Goal: Find specific page/section: Find specific page/section

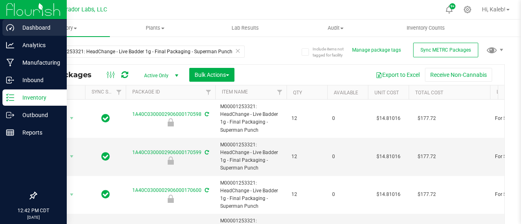
click at [0, 26] on div "Dashboard Analytics Manufacturing Inbound Inventory Outbound Reports 12:42 PM C…" at bounding box center [260, 112] width 521 height 224
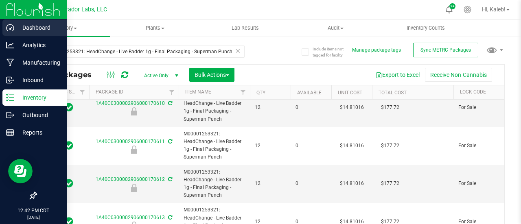
type input "M00001252410: HeadChange - Live Badder 1g - Final Packaging - Cabana Mane"
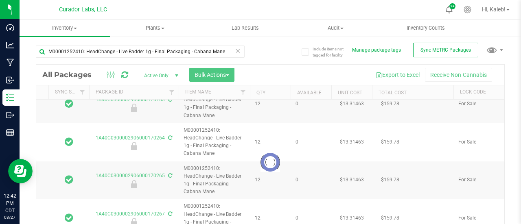
type input "2026-07-17"
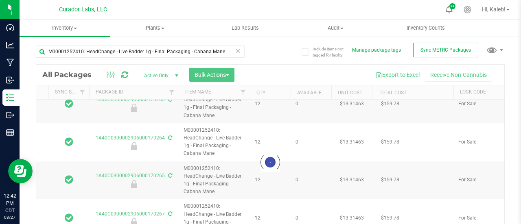
type input "2026-07-17"
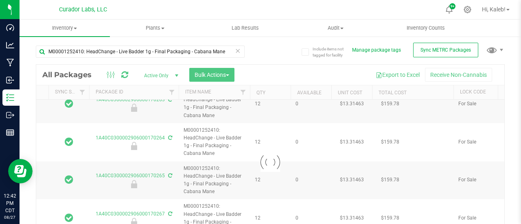
type input "2026-07-17"
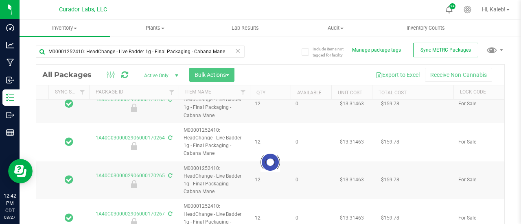
type input "2026-07-17"
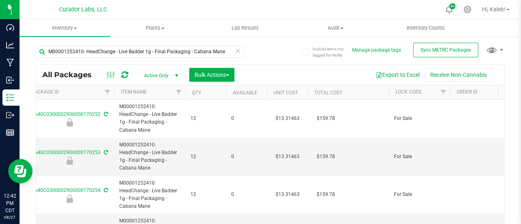
scroll to position [0, 63]
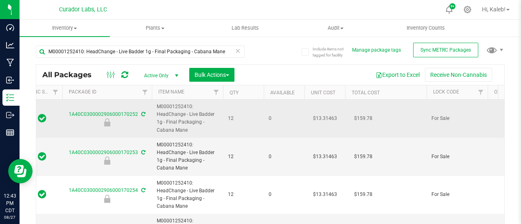
click at [324, 116] on td "$13.31463" at bounding box center [324, 119] width 41 height 38
click at [322, 117] on input "13.31463" at bounding box center [322, 118] width 37 height 11
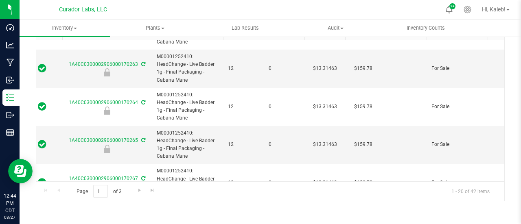
scroll to position [625, 63]
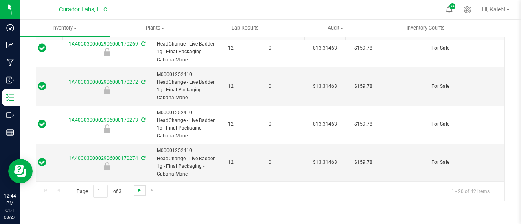
click at [138, 192] on span "Go to the next page" at bounding box center [139, 190] width 7 height 7
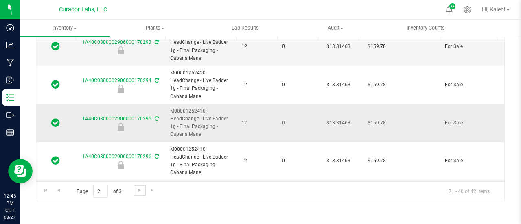
scroll to position [625, 50]
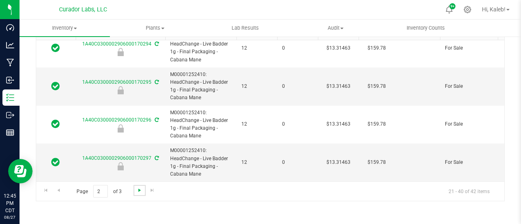
click at [140, 192] on span "Go to the next page" at bounding box center [139, 190] width 7 height 7
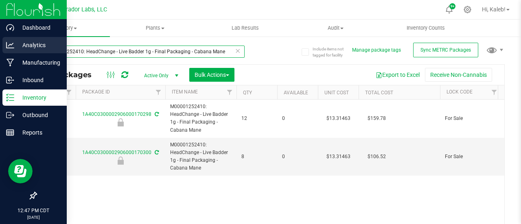
drag, startPoint x: 225, startPoint y: 53, endPoint x: 0, endPoint y: 44, distance: 225.6
click at [0, 44] on div "Dashboard Analytics Manufacturing Inbound Inventory Outbound Reports 12:47 PM C…" at bounding box center [260, 112] width 521 height 224
paste input "2906000165494"
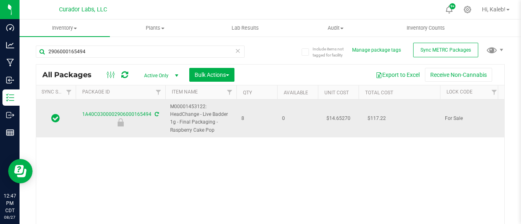
click at [339, 119] on td "$14.65270" at bounding box center [338, 119] width 41 height 38
click at [326, 116] on input "14.6527" at bounding box center [336, 118] width 37 height 11
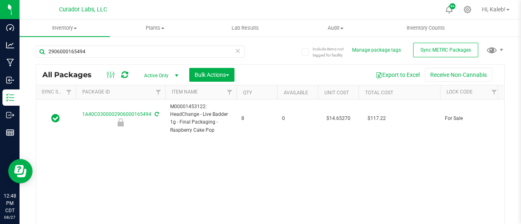
click at [163, 163] on div "Action Action Edit attributes Global inventory Locate package Package audit log…" at bounding box center [270, 170] width 468 height 141
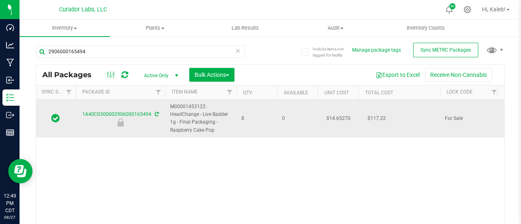
drag, startPoint x: 168, startPoint y: 106, endPoint x: 218, endPoint y: 129, distance: 54.2
click at [218, 129] on td "M00001453122: HeadChange - Live Badder 1g - Final Packaging - Raspberry Cake Pop" at bounding box center [200, 119] width 71 height 38
copy span "M00001453122: HeadChange - Live Badder 1g - Final Packaging - Raspberry Cake Pop"
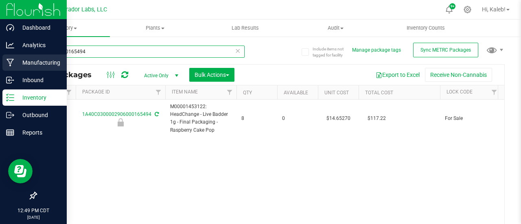
drag, startPoint x: 91, startPoint y: 52, endPoint x: 4, endPoint y: 62, distance: 88.0
click at [4, 62] on div "Dashboard Analytics Manufacturing Inbound Inventory Outbound Reports 12:49 PM C…" at bounding box center [260, 112] width 521 height 224
paste input "M00001453122: HeadChange - Live Badder 1g - Final Packaging - Raspberry Cake Pop"
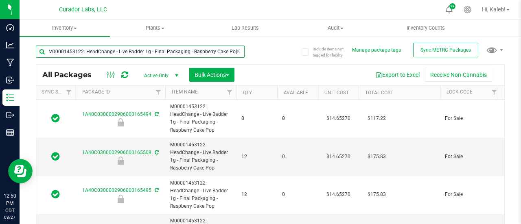
drag, startPoint x: 49, startPoint y: 50, endPoint x: 275, endPoint y: 48, distance: 225.8
click at [275, 48] on div "M00001453122: HeadChange - Live Badder 1g - Final Packaging - Raspberry Cake Po…" at bounding box center [270, 149] width 469 height 223
paste input "02906000165495"
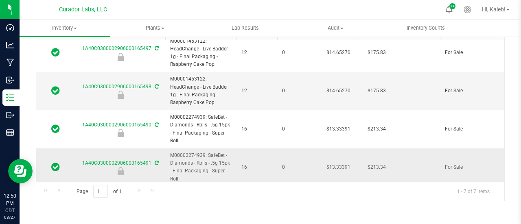
scroll to position [83, 50]
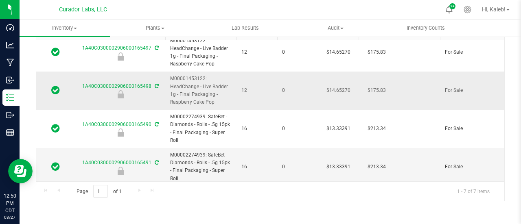
drag, startPoint x: 215, startPoint y: 101, endPoint x: 171, endPoint y: 86, distance: 46.8
click at [171, 86] on span "M00001453122: HeadChange - Live Badder 1g - Final Packaging - Raspberry Cake Pop" at bounding box center [200, 90] width 61 height 31
copy span "HeadChange - Live Badder 1g - Final Packaging - Raspberry Cake Pop"
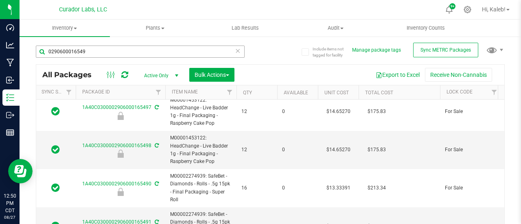
drag, startPoint x: 98, startPoint y: 59, endPoint x: 37, endPoint y: 47, distance: 61.4
click at [37, 47] on div "0290600016549" at bounding box center [140, 55] width 209 height 19
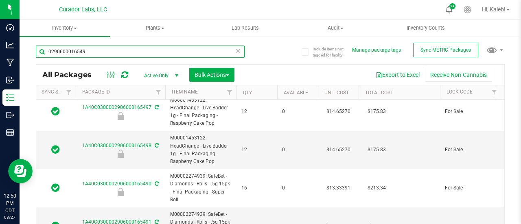
click at [73, 49] on input "0290600016549" at bounding box center [140, 52] width 209 height 12
paste input "HeadChange - Live Badder 1g - Final Packaging - Raspberry Cake Pop"
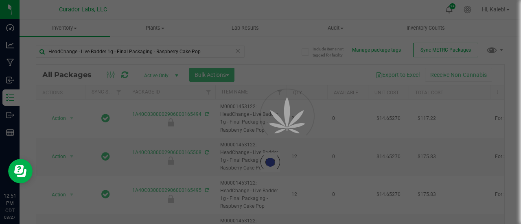
click at [259, 135] on div at bounding box center [276, 134] width 37 height 37
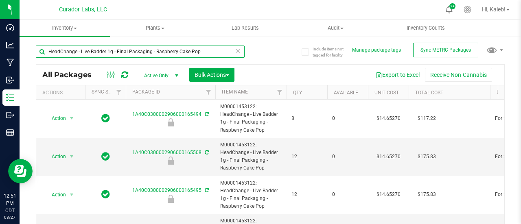
drag, startPoint x: 199, startPoint y: 50, endPoint x: 46, endPoint y: 48, distance: 152.2
click at [46, 48] on input "HeadChange - Live Badder 1g - Final Packaging - Raspberry Cake Pop" at bounding box center [140, 52] width 209 height 12
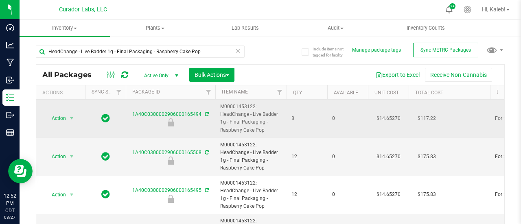
click at [387, 115] on td "$14.65270" at bounding box center [388, 119] width 41 height 38
click at [378, 117] on input "14.6527" at bounding box center [386, 118] width 37 height 11
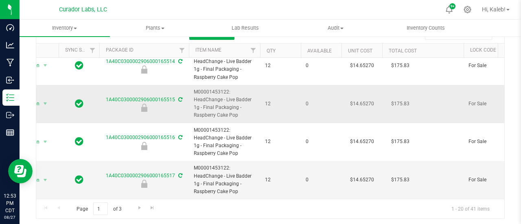
scroll to position [59, 0]
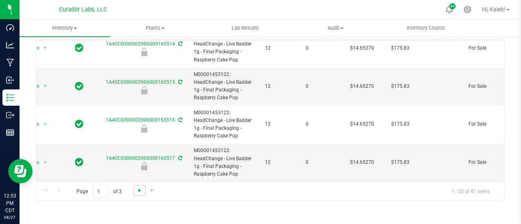
click at [138, 188] on span "Go to the next page" at bounding box center [139, 190] width 7 height 7
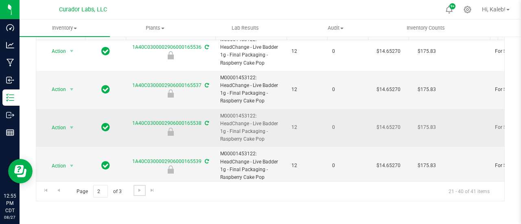
scroll to position [625, 0]
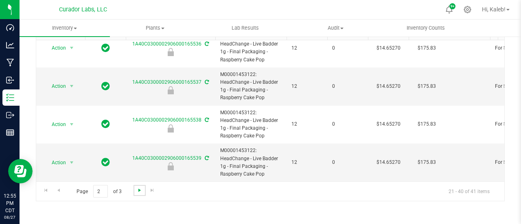
click at [140, 187] on span "Go to the next page" at bounding box center [139, 190] width 7 height 7
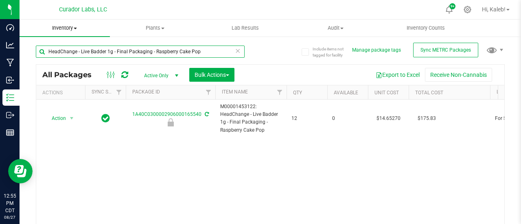
drag, startPoint x: 207, startPoint y: 54, endPoint x: 26, endPoint y: 35, distance: 182.4
click at [26, 35] on inventory "Inventory All packages All inventory Waste log Create inventory Plants All plan…" at bounding box center [270, 152] width 501 height 264
paste input "02906000165542"
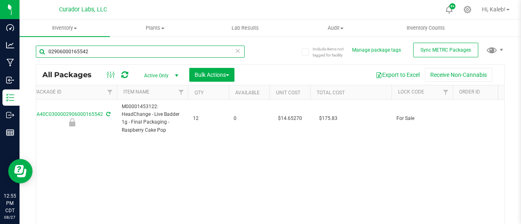
scroll to position [0, 99]
type input "02906000165542"
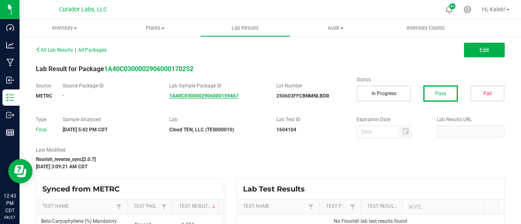
drag, startPoint x: 232, startPoint y: 95, endPoint x: 197, endPoint y: 98, distance: 35.5
click at [197, 98] on div "1A40C0300002906000159467" at bounding box center [216, 95] width 95 height 7
drag, startPoint x: 248, startPoint y: 87, endPoint x: 243, endPoint y: 136, distance: 49.5
click at [243, 136] on div "All Lab Results | All Packages Edit Lab Result for Package 1A40C030000290600017…" at bounding box center [270, 152] width 469 height 216
click at [252, 117] on label "Lab" at bounding box center [216, 119] width 95 height 7
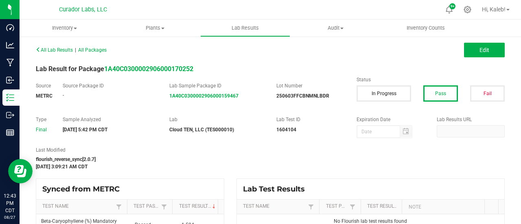
drag, startPoint x: 247, startPoint y: 99, endPoint x: 204, endPoint y: 99, distance: 43.1
click at [204, 99] on div "1A40C0300002906000159467" at bounding box center [216, 95] width 95 height 7
copy strong "06000159467"
drag, startPoint x: 238, startPoint y: 98, endPoint x: 200, endPoint y: 98, distance: 37.8
click at [200, 98] on div "1A40C0300002906000159339" at bounding box center [216, 95] width 95 height 7
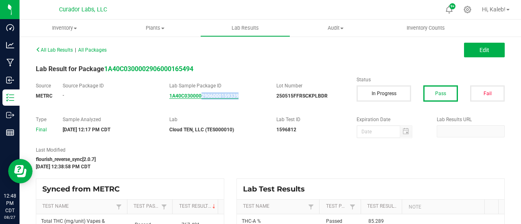
copy strong "2906000159339"
